Goal: Information Seeking & Learning: Learn about a topic

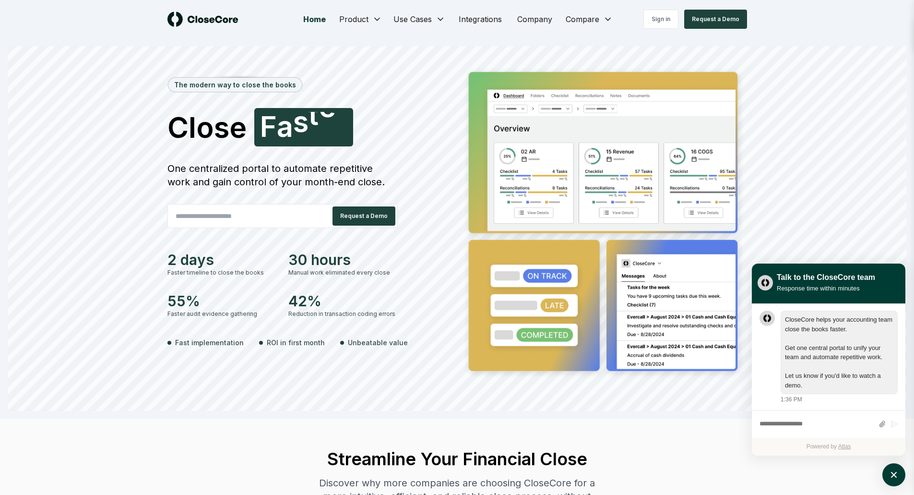
scroll to position [0, 0]
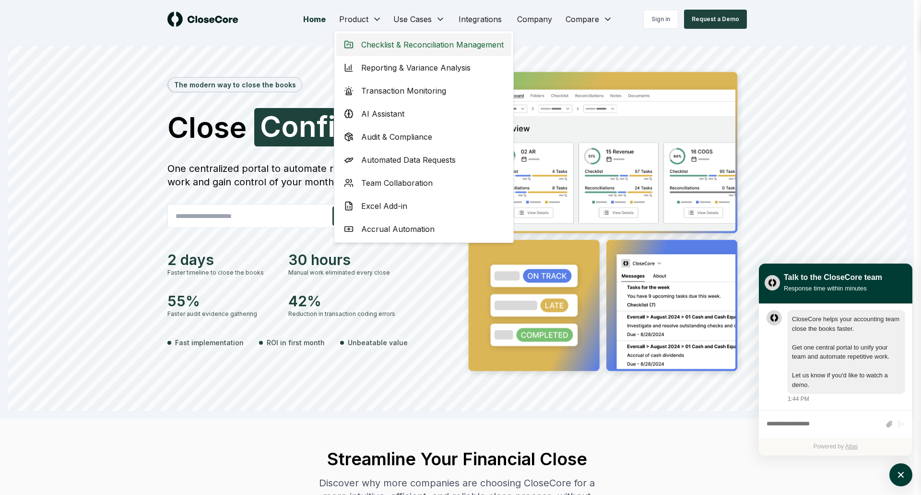
click at [380, 49] on span "Checklist & Reconciliation Management" at bounding box center [432, 45] width 142 height 12
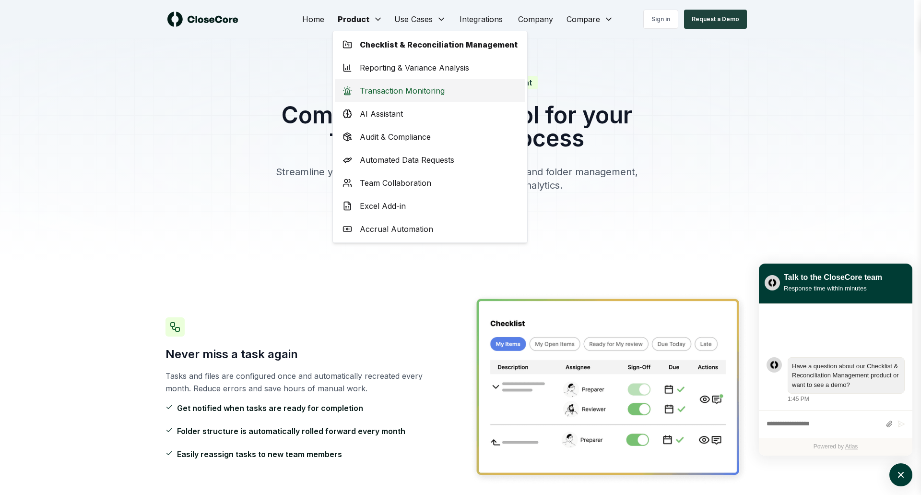
click at [390, 92] on span "Transaction Monitoring" at bounding box center [402, 91] width 85 height 12
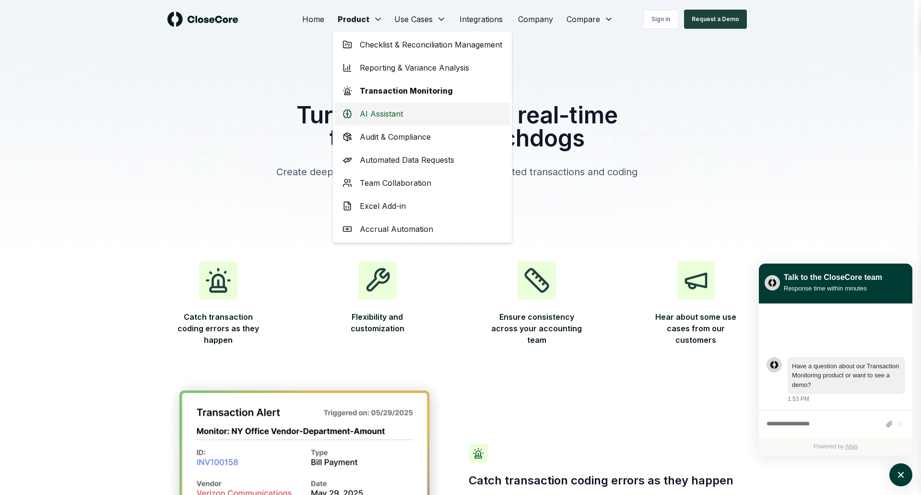
click at [365, 109] on span "AI Assistant" at bounding box center [381, 114] width 43 height 12
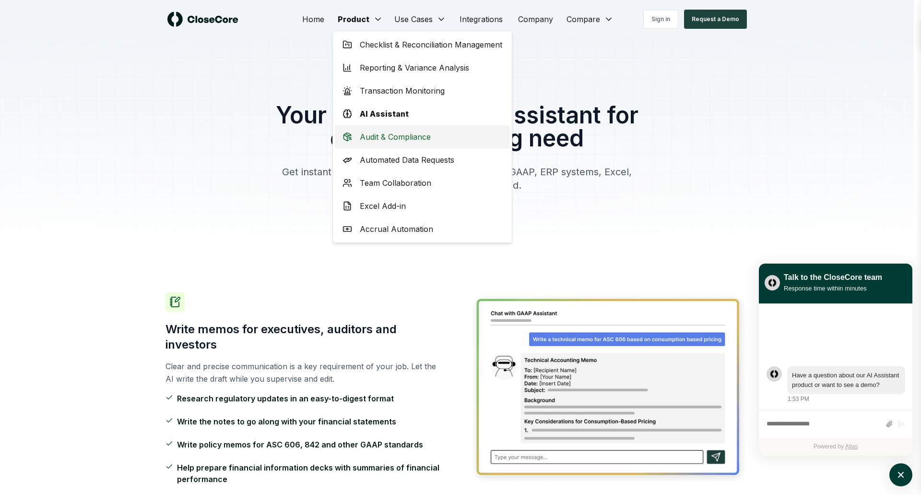
click at [370, 141] on span "Audit & Compliance" at bounding box center [395, 137] width 71 height 12
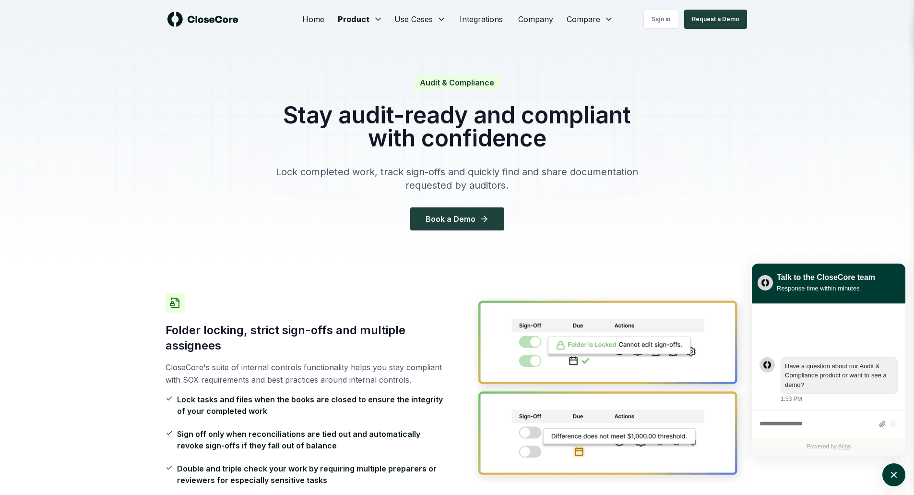
click at [196, 94] on div at bounding box center [457, 149] width 914 height 223
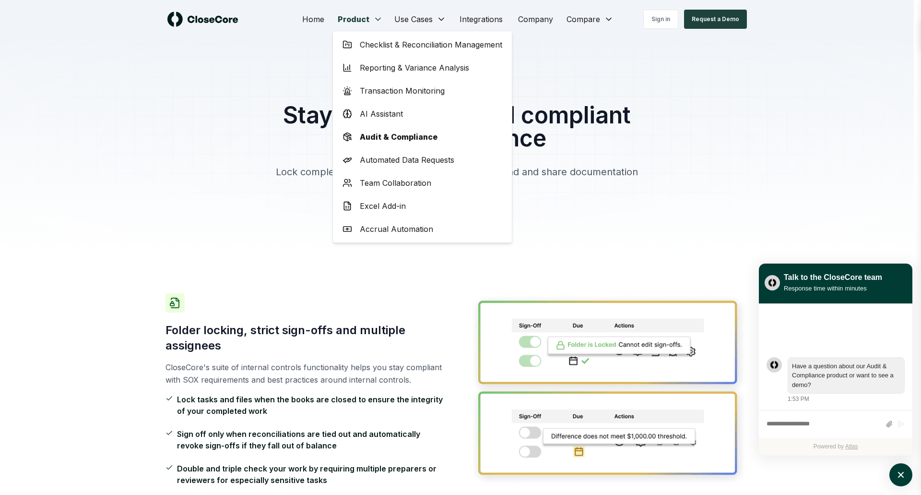
click at [371, 144] on div "Audit & Compliance" at bounding box center [422, 136] width 175 height 23
